Goal: Information Seeking & Learning: Learn about a topic

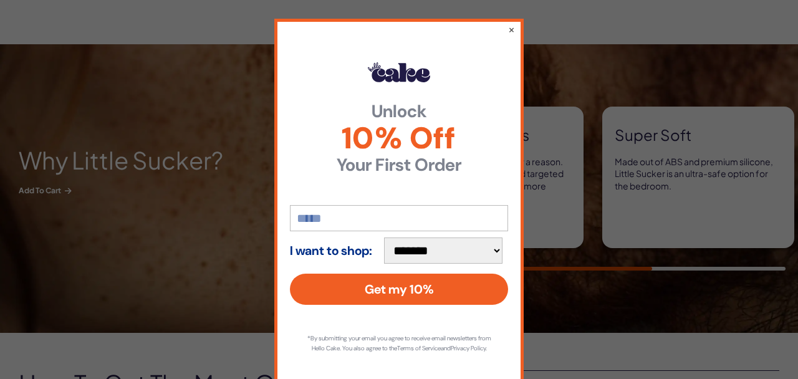
scroll to position [532, 0]
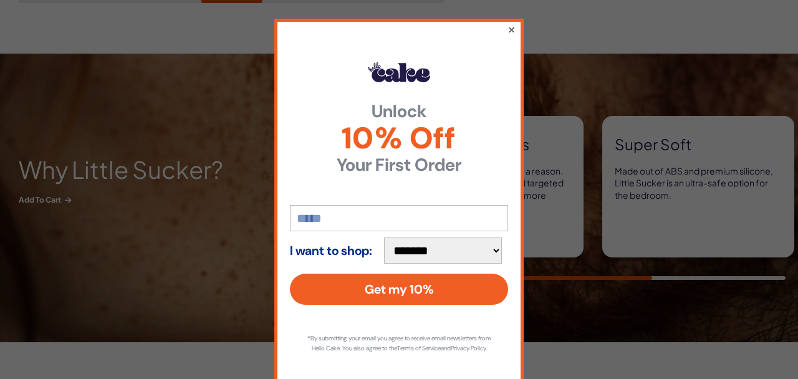
click at [510, 28] on button "×" at bounding box center [511, 29] width 8 height 15
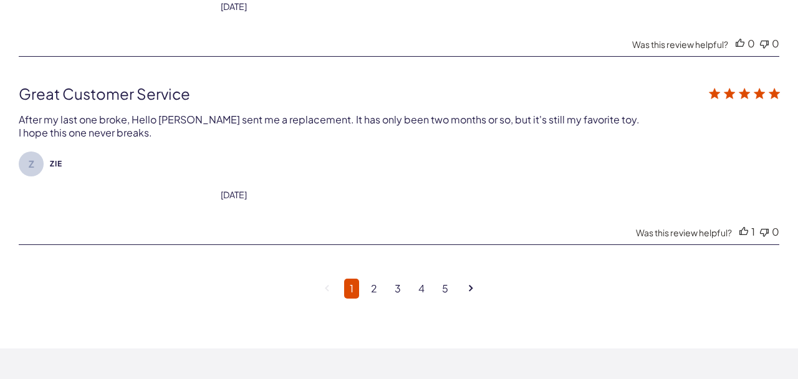
scroll to position [3212, 0]
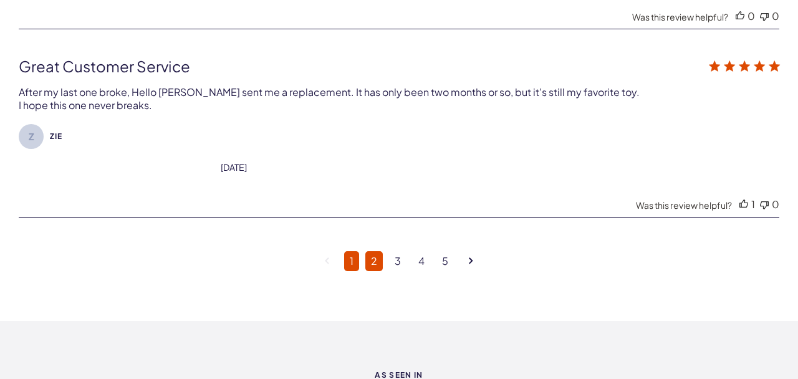
click at [375, 252] on link "2" at bounding box center [373, 261] width 17 height 20
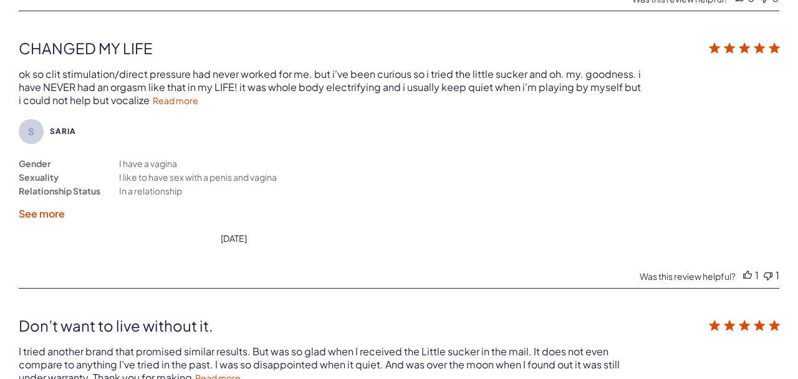
scroll to position [3097, 0]
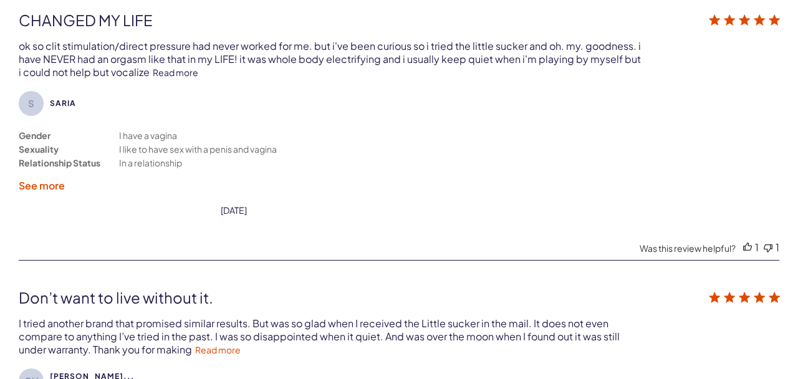
click at [169, 67] on link "Read more" at bounding box center [176, 72] width 46 height 11
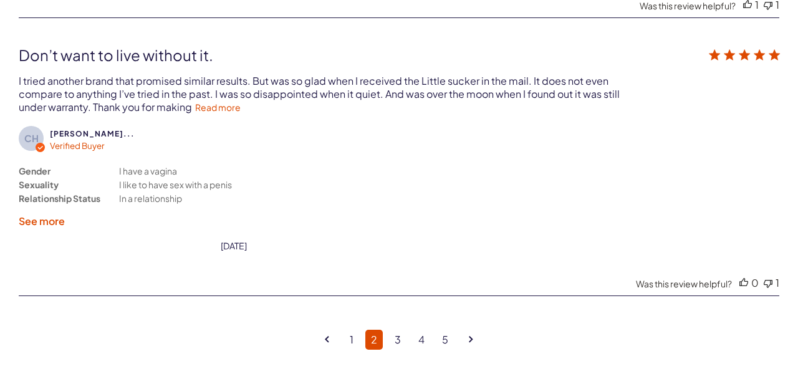
scroll to position [3370, 0]
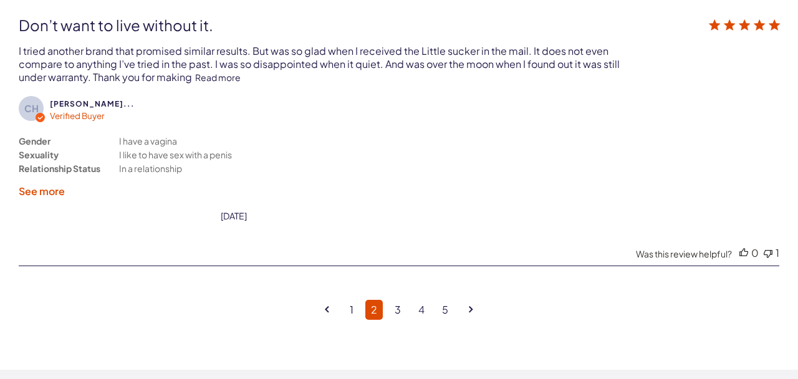
click at [219, 72] on link "Read more" at bounding box center [218, 77] width 46 height 11
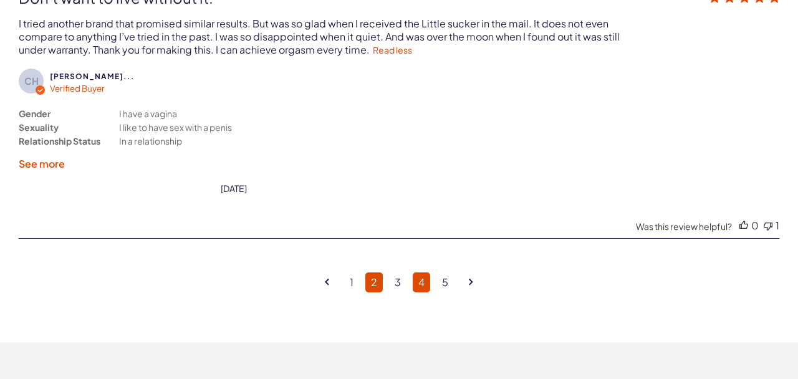
scroll to position [3465, 0]
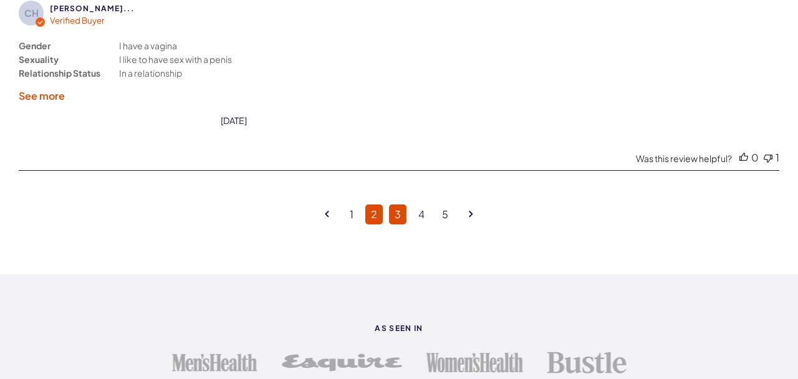
click at [398, 204] on link "3" at bounding box center [397, 214] width 17 height 20
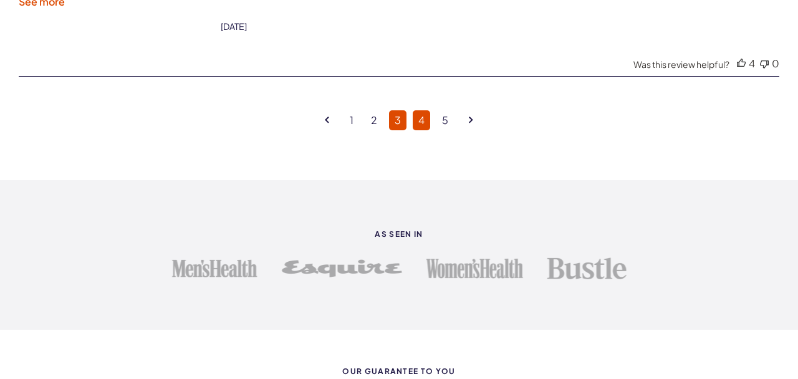
scroll to position [3365, 0]
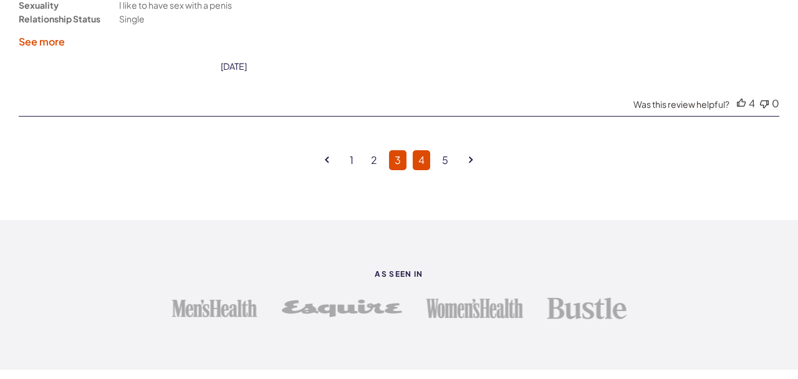
click at [420, 150] on link "4" at bounding box center [421, 160] width 17 height 20
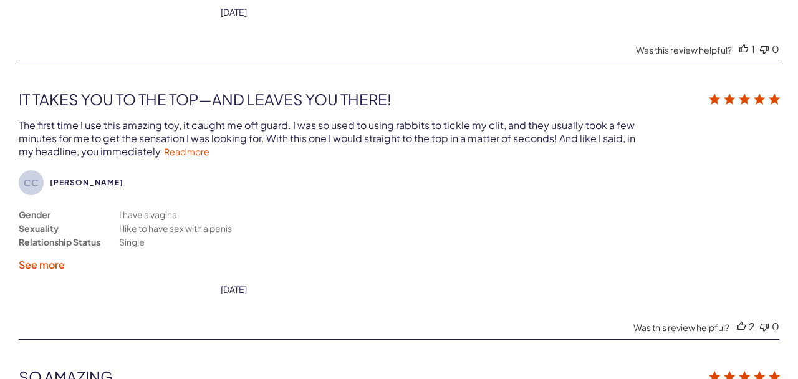
scroll to position [2784, 0]
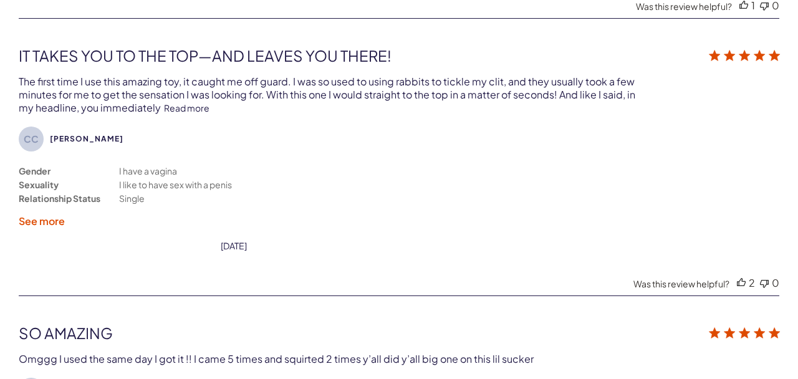
click at [187, 102] on link "Read more" at bounding box center [187, 107] width 46 height 11
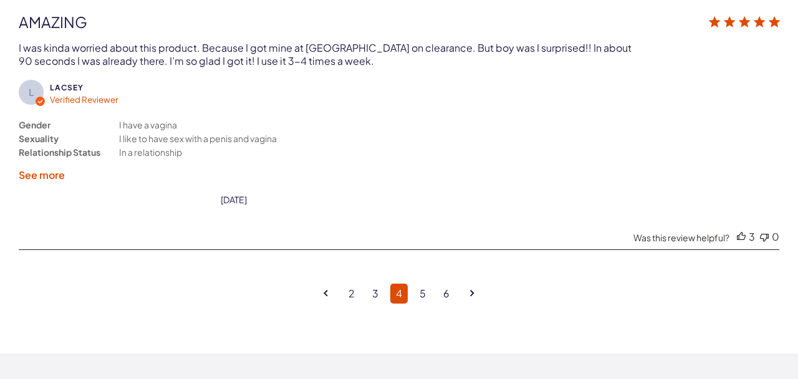
scroll to position [3364, 0]
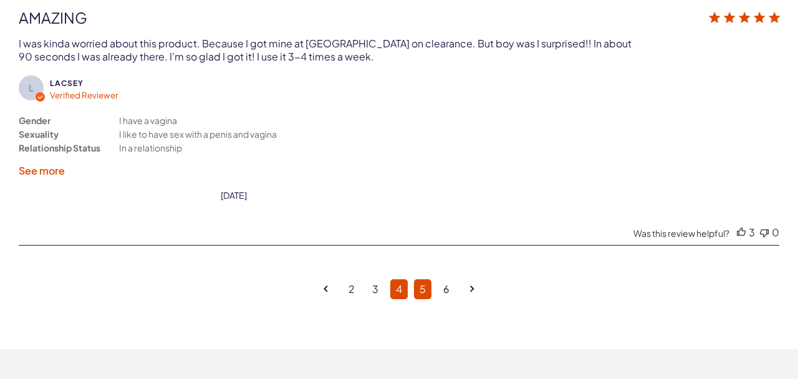
click at [418, 279] on link "5" at bounding box center [422, 289] width 17 height 20
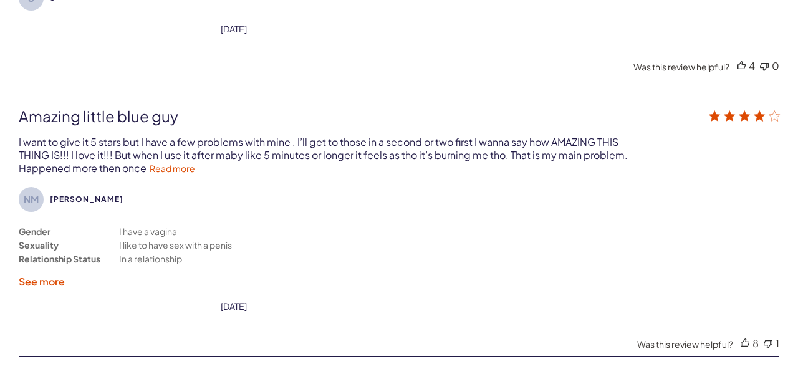
scroll to position [3159, 0]
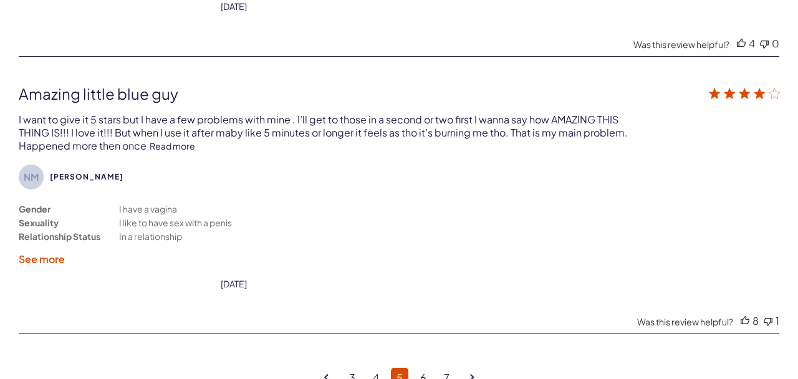
click at [178, 140] on link "Read more" at bounding box center [173, 145] width 46 height 11
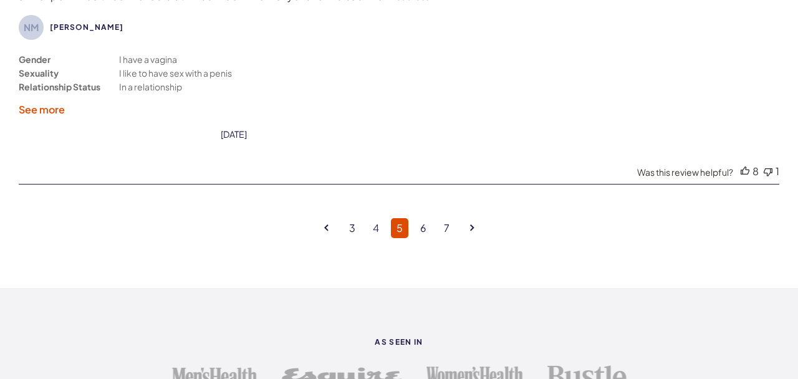
scroll to position [3426, 0]
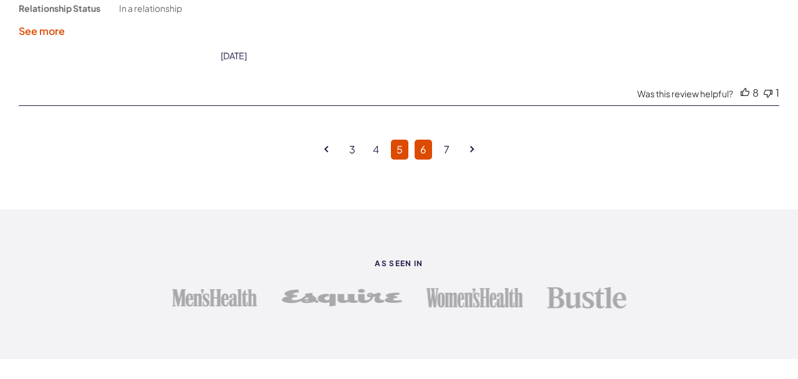
click at [426, 140] on link "6" at bounding box center [422, 150] width 17 height 20
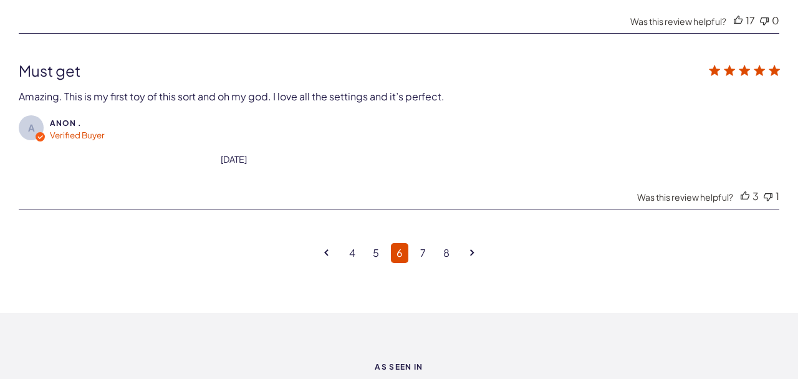
scroll to position [3305, 0]
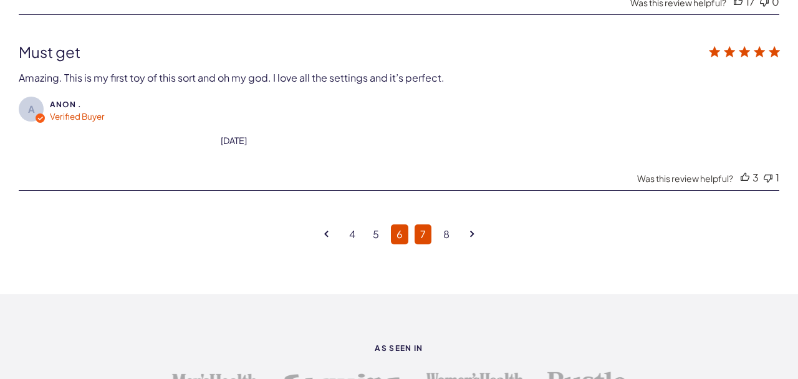
click at [426, 224] on link "7" at bounding box center [422, 234] width 17 height 20
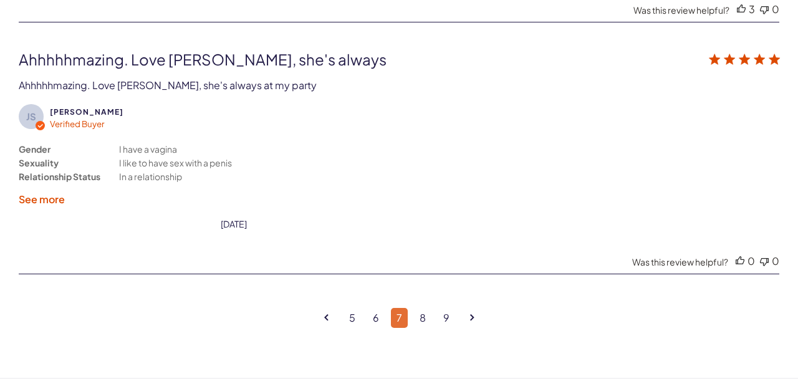
scroll to position [3277, 0]
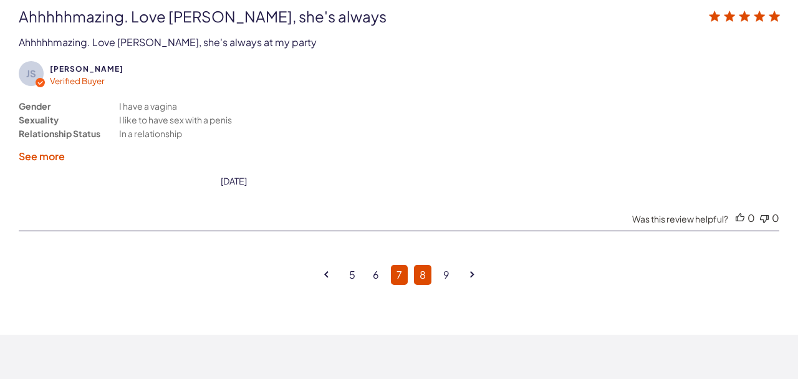
click at [428, 265] on link "8" at bounding box center [422, 275] width 17 height 20
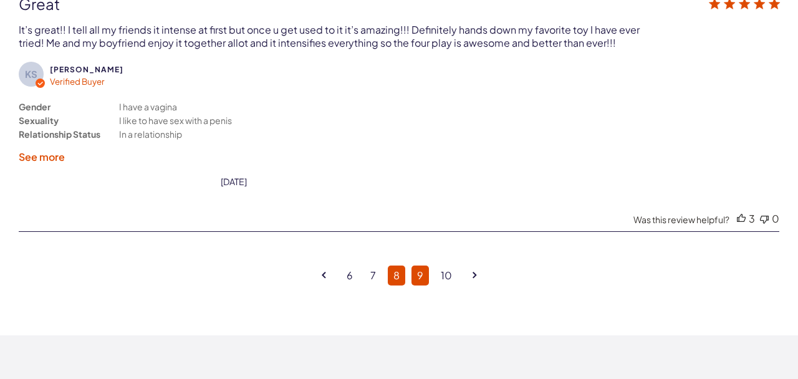
scroll to position [3361, 0]
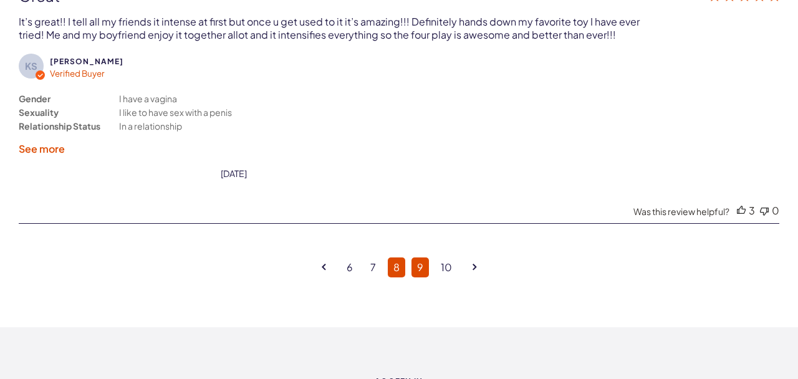
click at [419, 257] on link "9" at bounding box center [419, 267] width 17 height 20
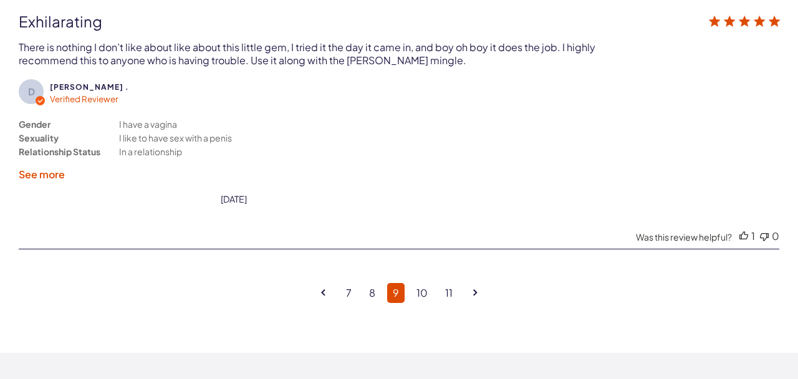
scroll to position [3319, 0]
